Goal: Transaction & Acquisition: Purchase product/service

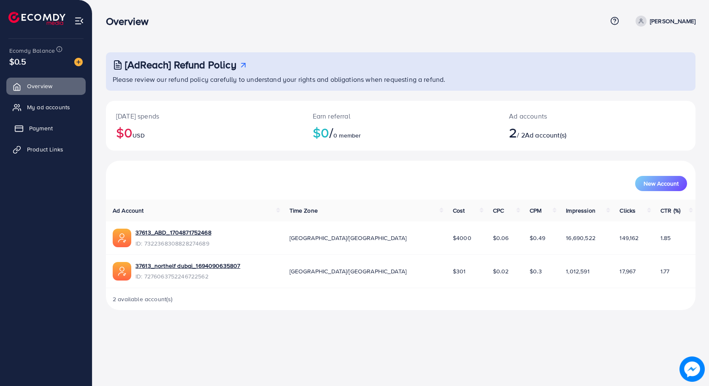
click at [41, 129] on span "Payment" at bounding box center [41, 128] width 24 height 8
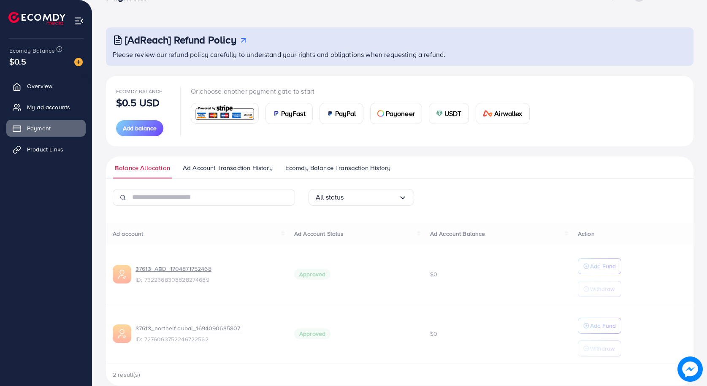
scroll to position [38, 0]
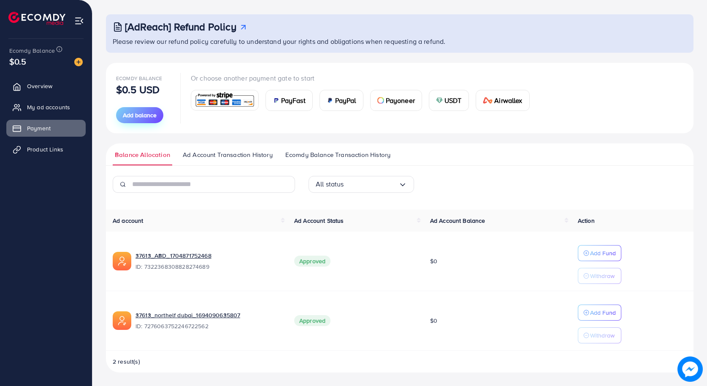
click at [133, 117] on span "Add balance" at bounding box center [140, 115] width 34 height 8
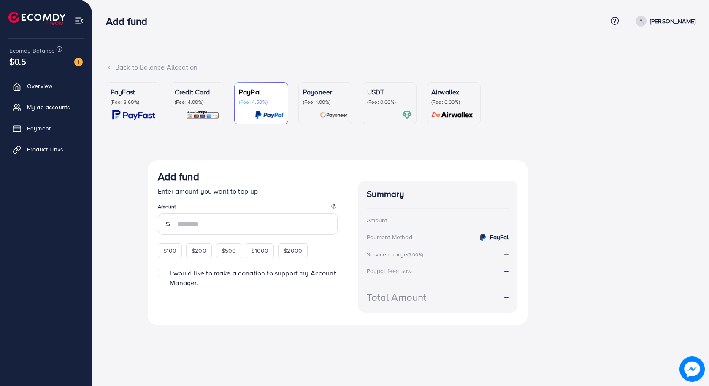
click at [189, 105] on p "(Fee: 4.00%)" at bounding box center [197, 102] width 45 height 7
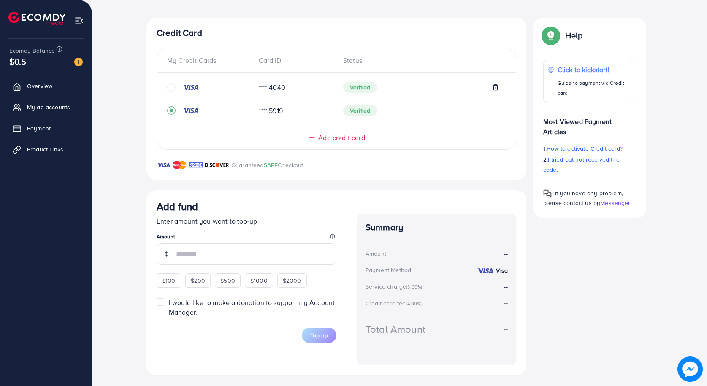
scroll to position [146, 0]
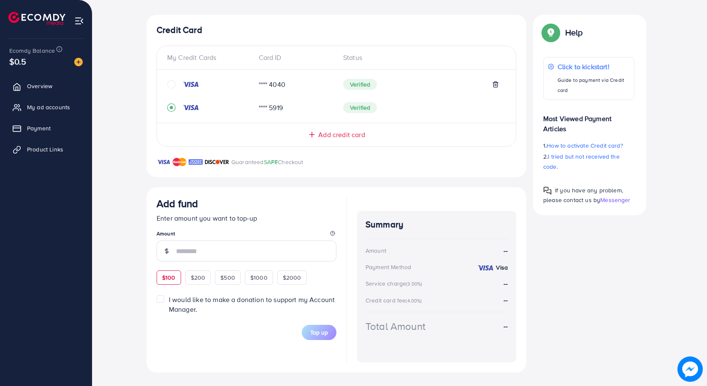
click at [167, 277] on span "$100" at bounding box center [169, 278] width 14 height 8
type input "***"
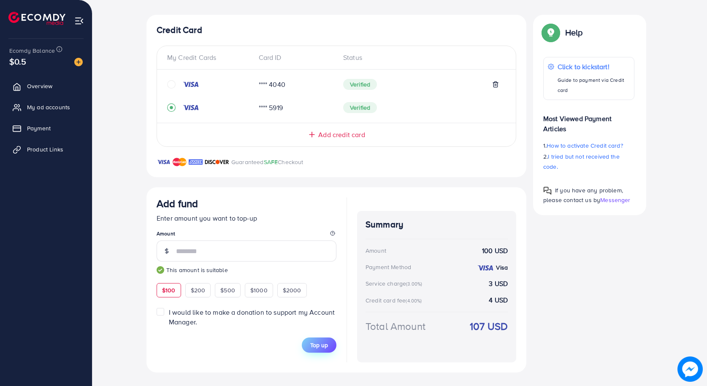
click at [325, 346] on span "Top up" at bounding box center [319, 345] width 18 height 8
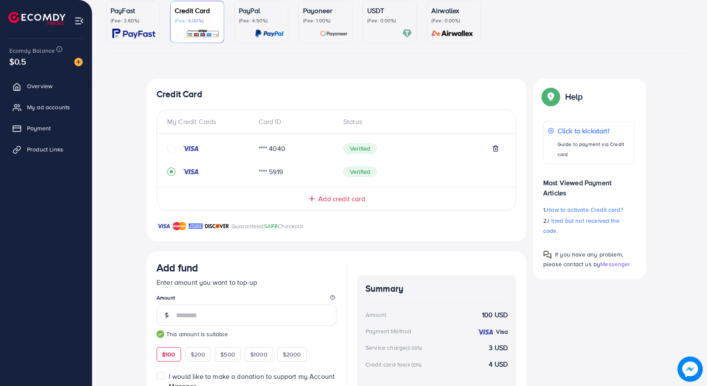
scroll to position [0, 0]
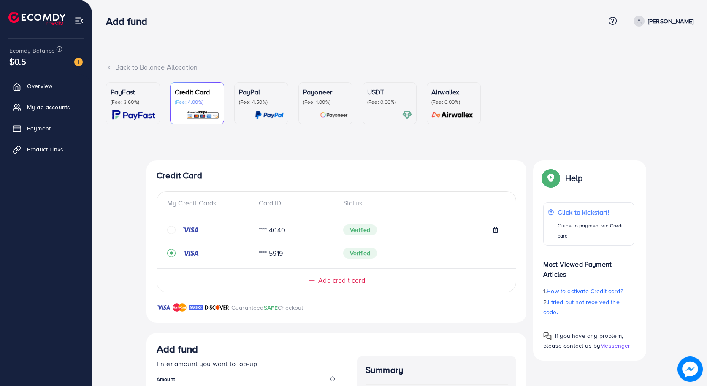
click at [132, 103] on p "(Fee: 3.60%)" at bounding box center [133, 102] width 45 height 7
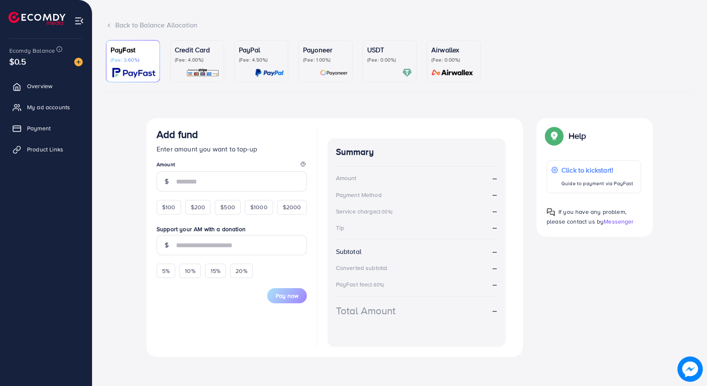
scroll to position [43, 0]
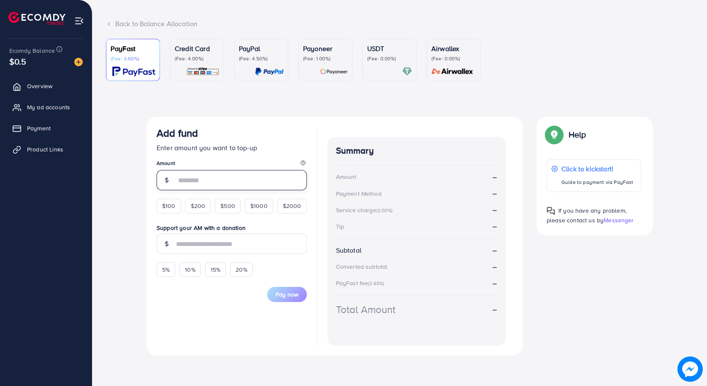
click at [179, 180] on input "number" at bounding box center [241, 180] width 131 height 20
click at [162, 207] on div "$100 $200 $500 $1000 $2000" at bounding box center [232, 204] width 150 height 19
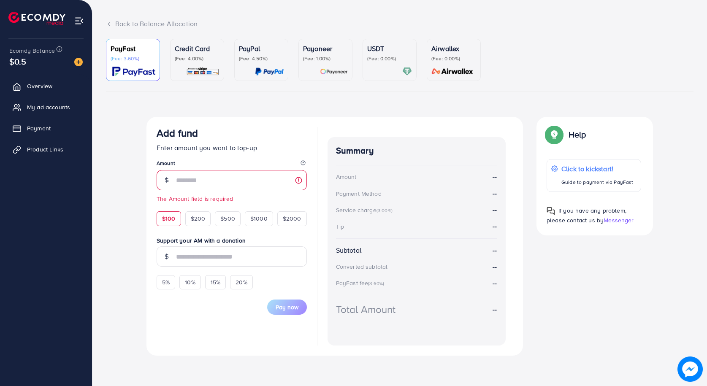
click at [168, 221] on span "$100" at bounding box center [169, 219] width 14 height 8
type input "***"
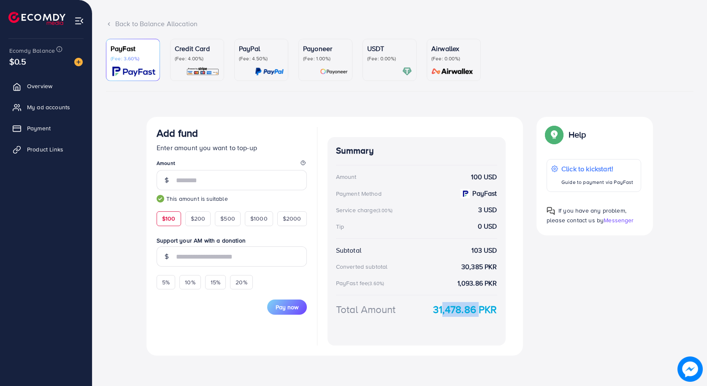
drag, startPoint x: 435, startPoint y: 308, endPoint x: 476, endPoint y: 308, distance: 40.5
click at [476, 308] on strong "31,478.86 PKR" at bounding box center [465, 309] width 64 height 15
click at [469, 324] on body "Add fund Help Center Contact Support Term and policy About Us ameer hamza khan …" at bounding box center [353, 150] width 707 height 386
click at [277, 304] on span "Pay now" at bounding box center [287, 307] width 23 height 8
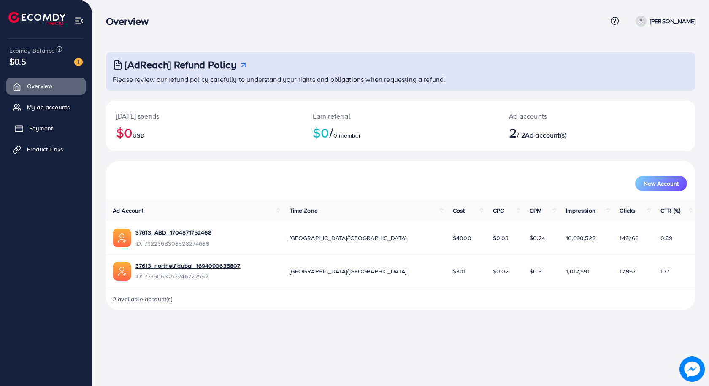
click at [54, 130] on link "Payment" at bounding box center [45, 128] width 79 height 17
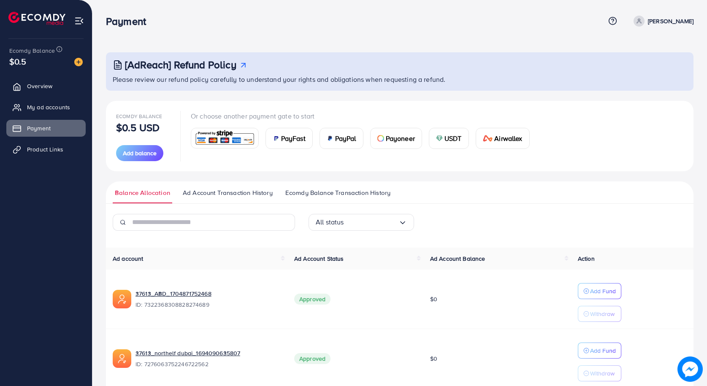
scroll to position [38, 0]
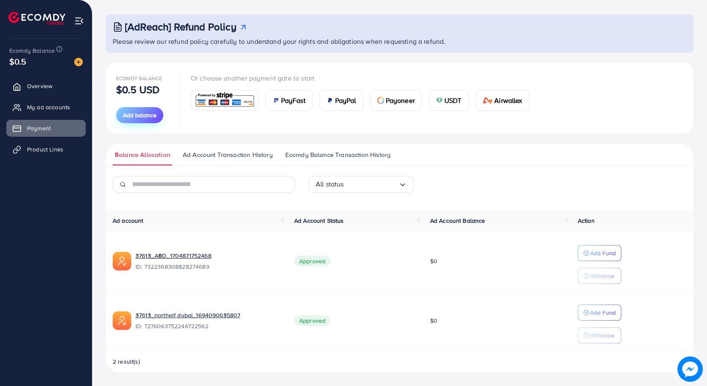
click at [139, 117] on span "Add balance" at bounding box center [140, 115] width 34 height 8
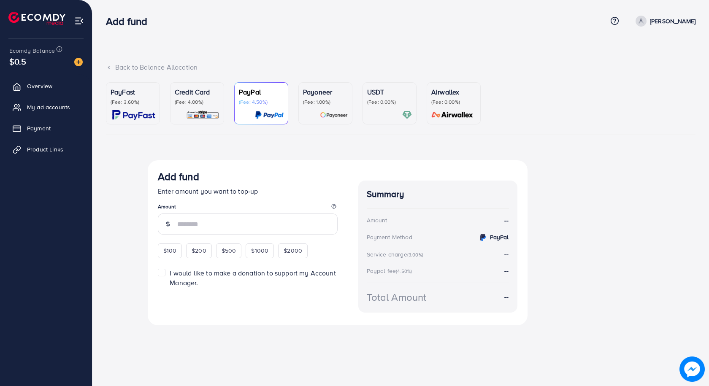
click at [139, 114] on img at bounding box center [133, 115] width 43 height 10
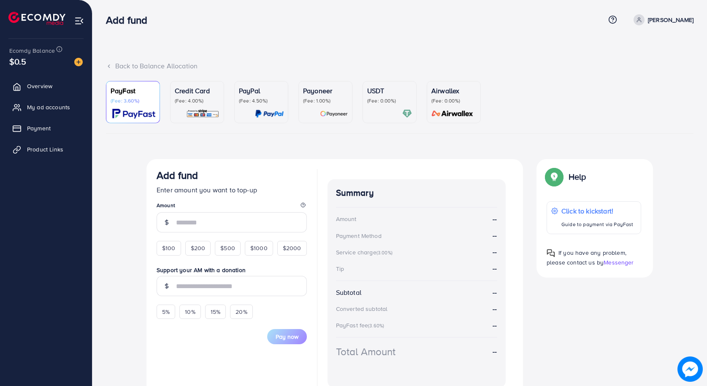
scroll to position [43, 0]
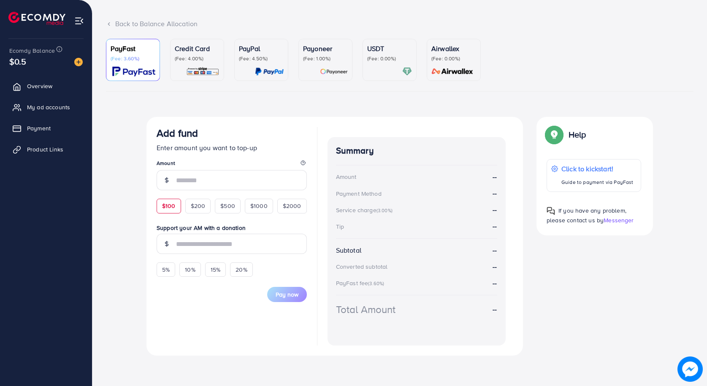
click at [165, 207] on span "$100" at bounding box center [169, 206] width 14 height 8
type input "***"
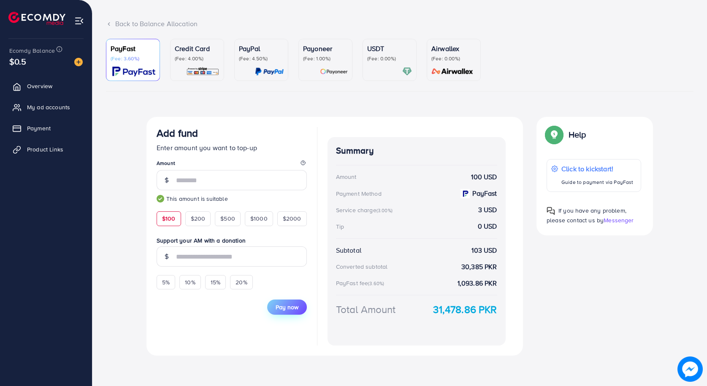
click at [284, 311] on span "Pay now" at bounding box center [287, 307] width 23 height 8
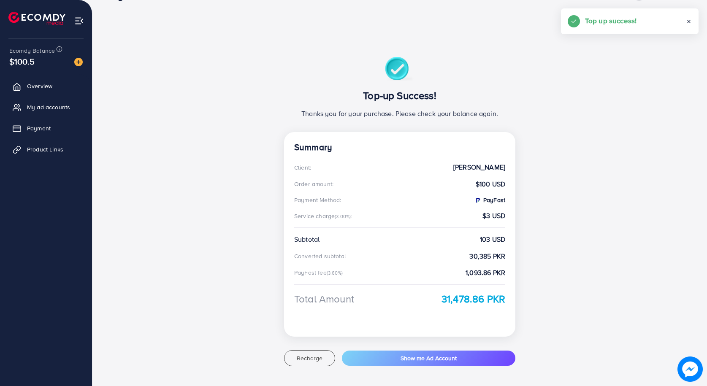
scroll to position [40, 0]
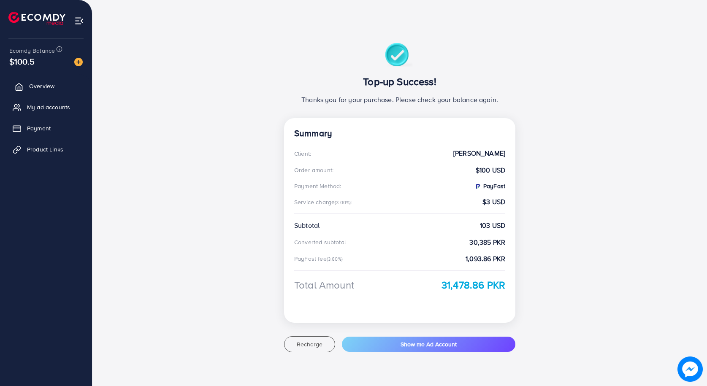
click at [32, 92] on link "Overview" at bounding box center [45, 86] width 79 height 17
